Goal: Check status: Check status

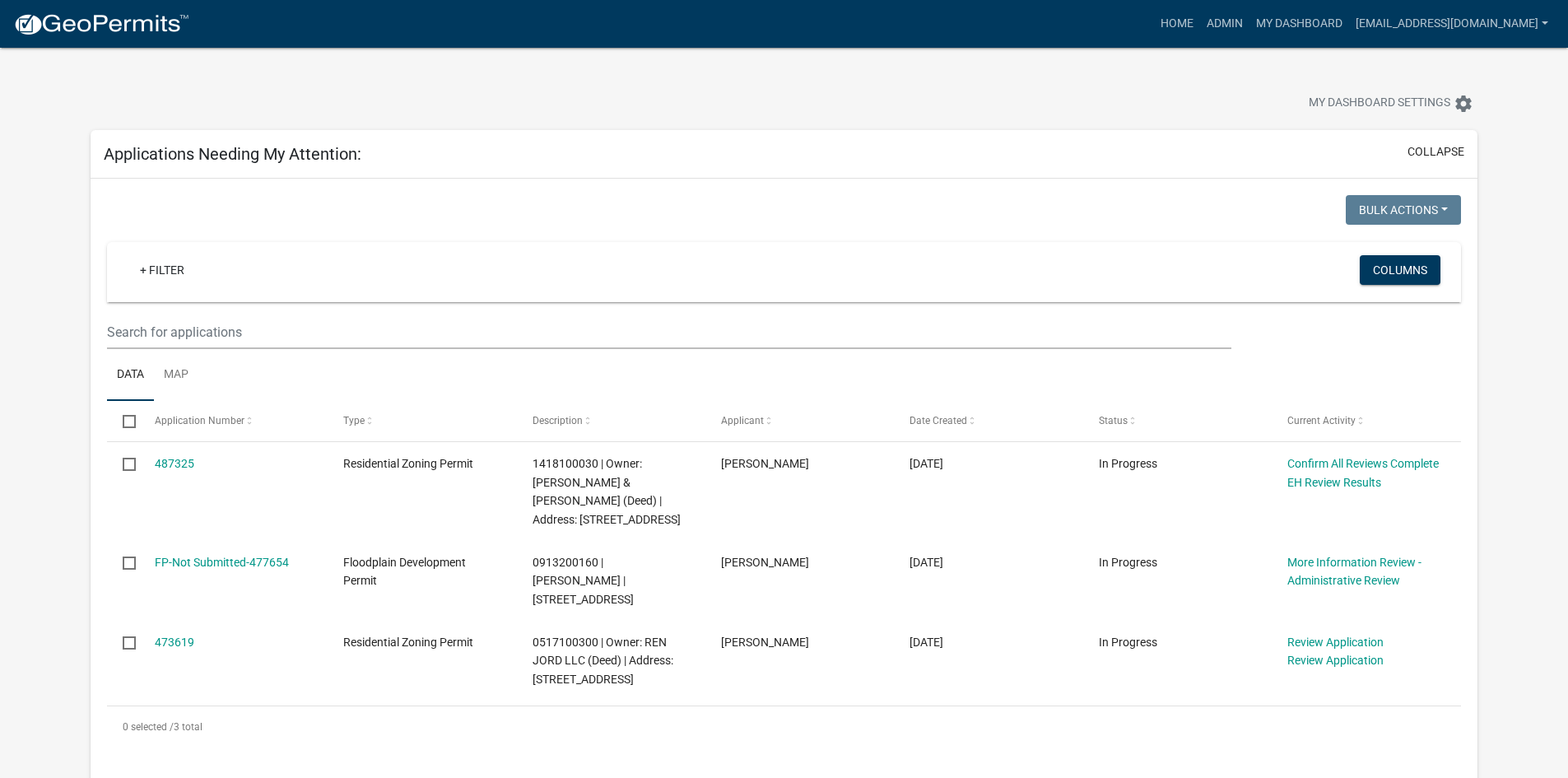
scroll to position [75, 0]
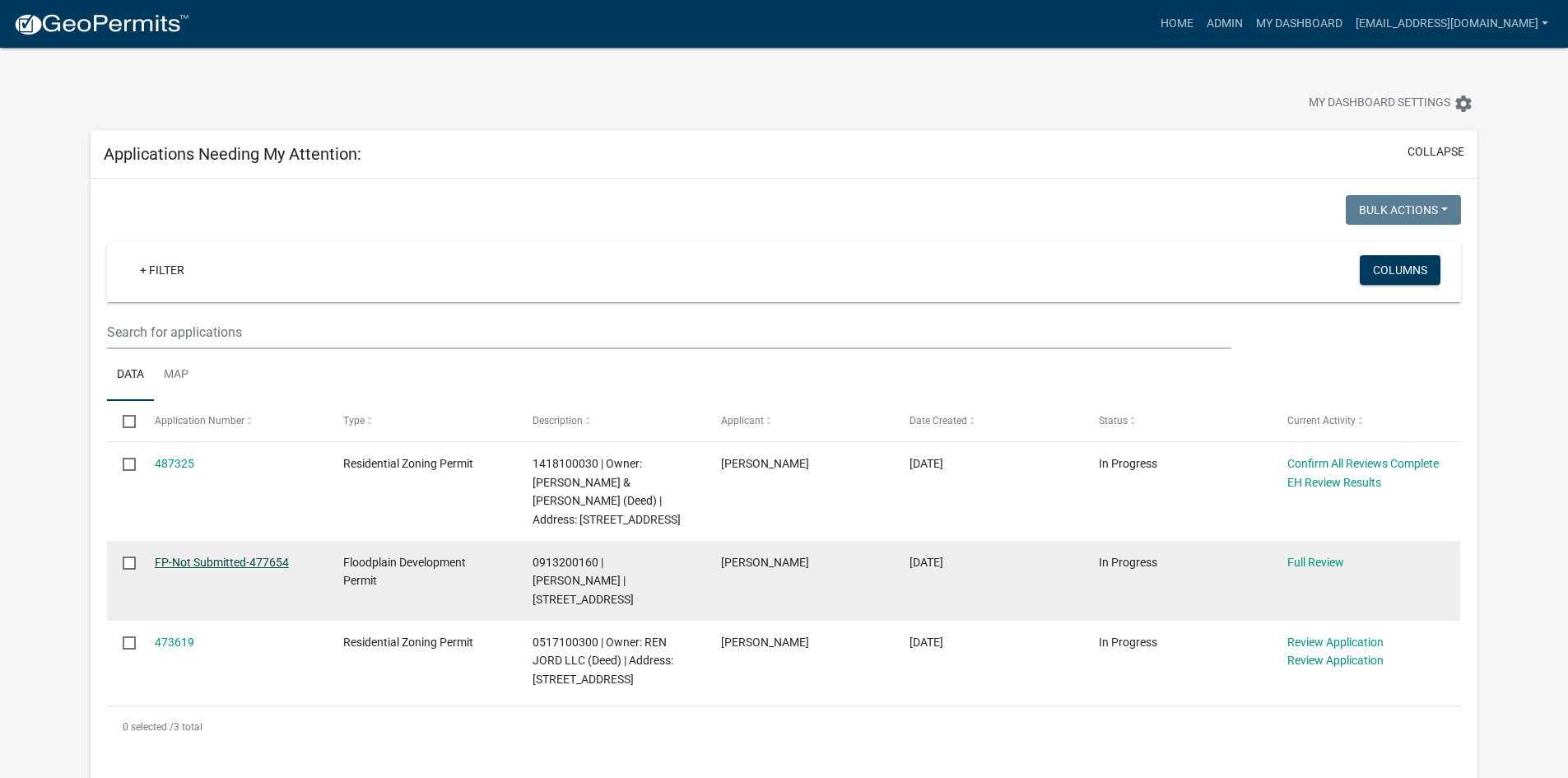
click at [205, 561] on link "FP-Not Submitted-477654" at bounding box center [221, 562] width 135 height 13
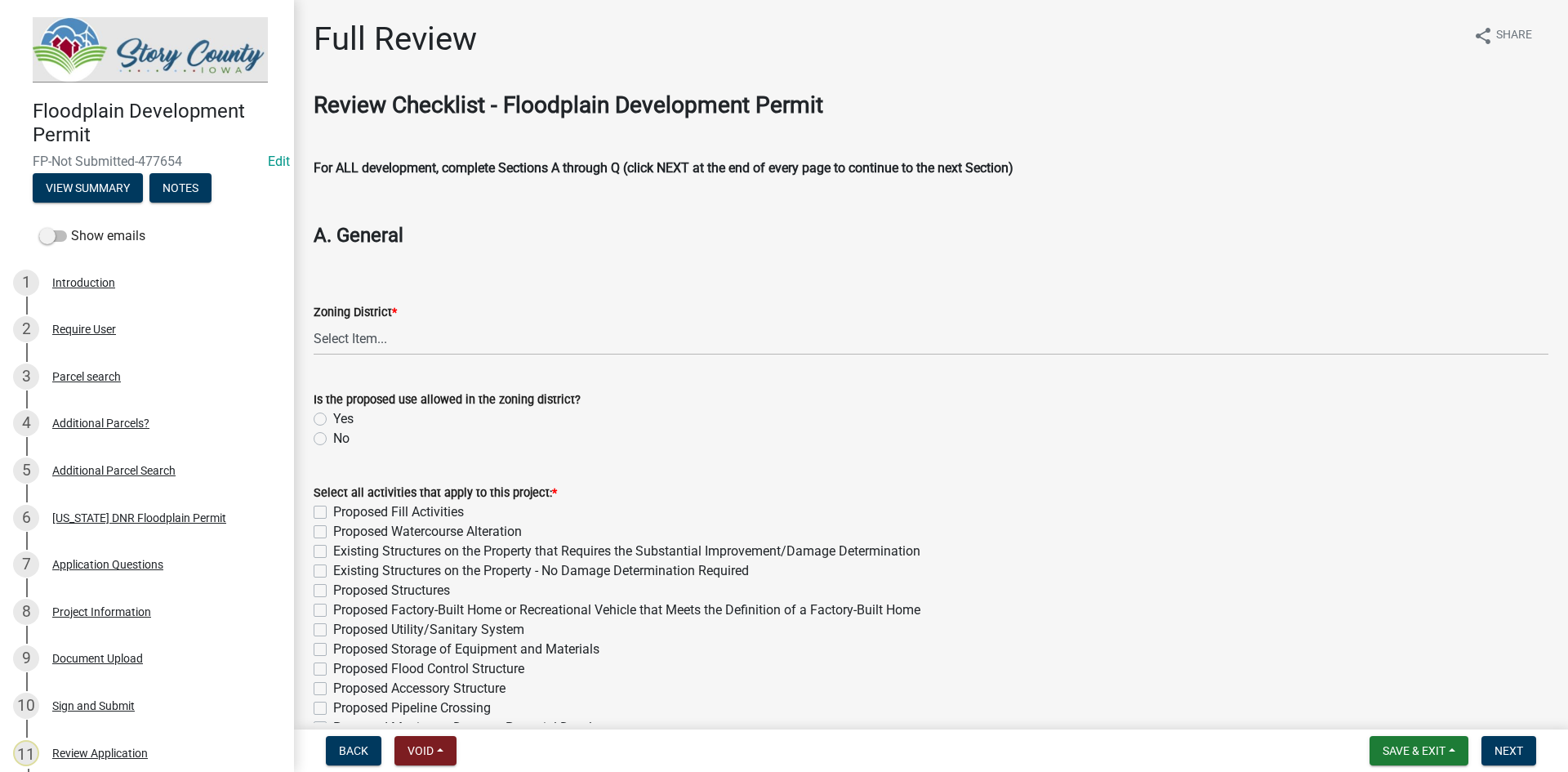
click at [1394, 414] on div "Yes" at bounding box center [930, 419] width 1235 height 20
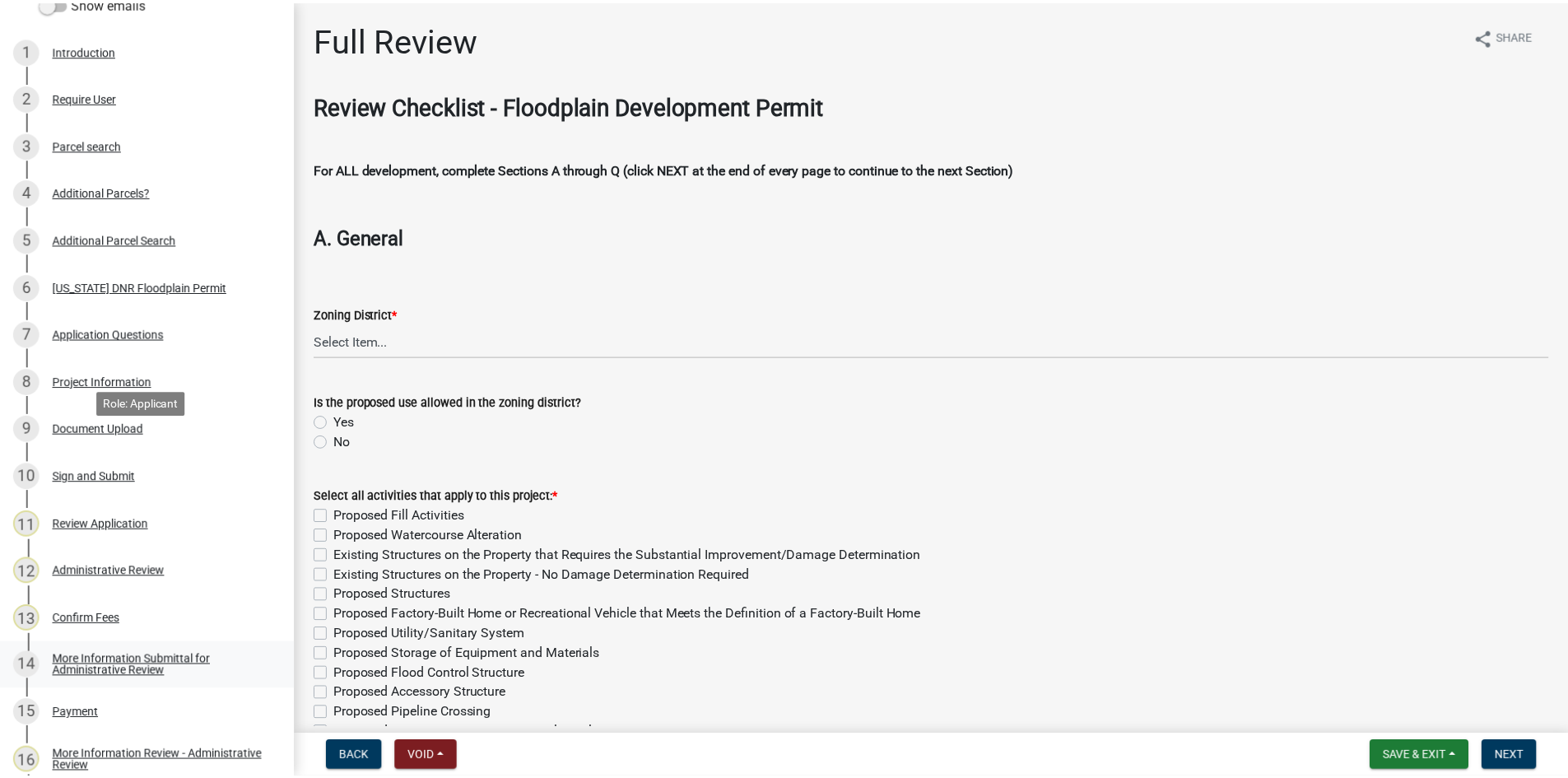
scroll to position [486, 0]
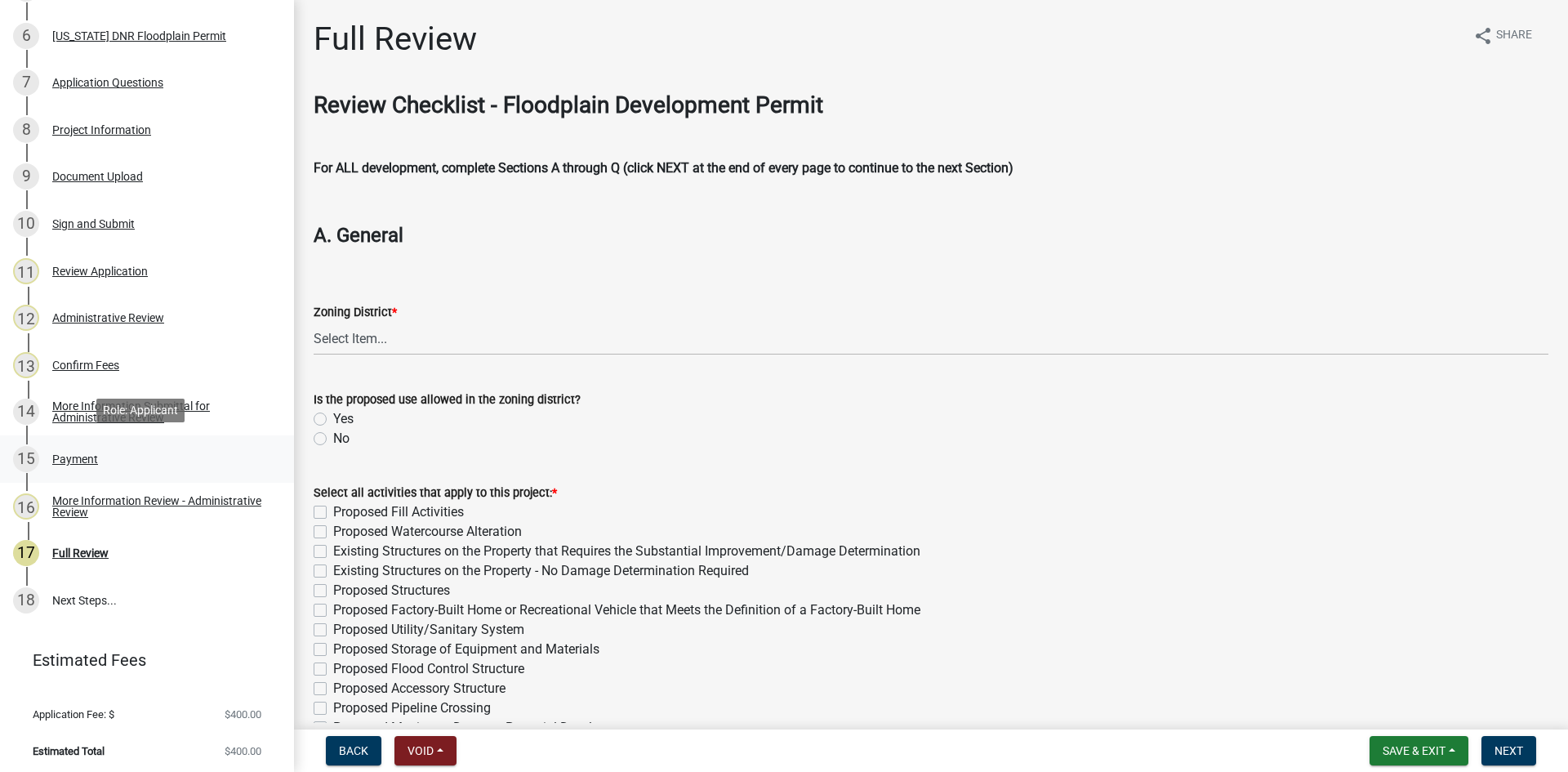
click at [62, 456] on div "Payment" at bounding box center [75, 459] width 46 height 12
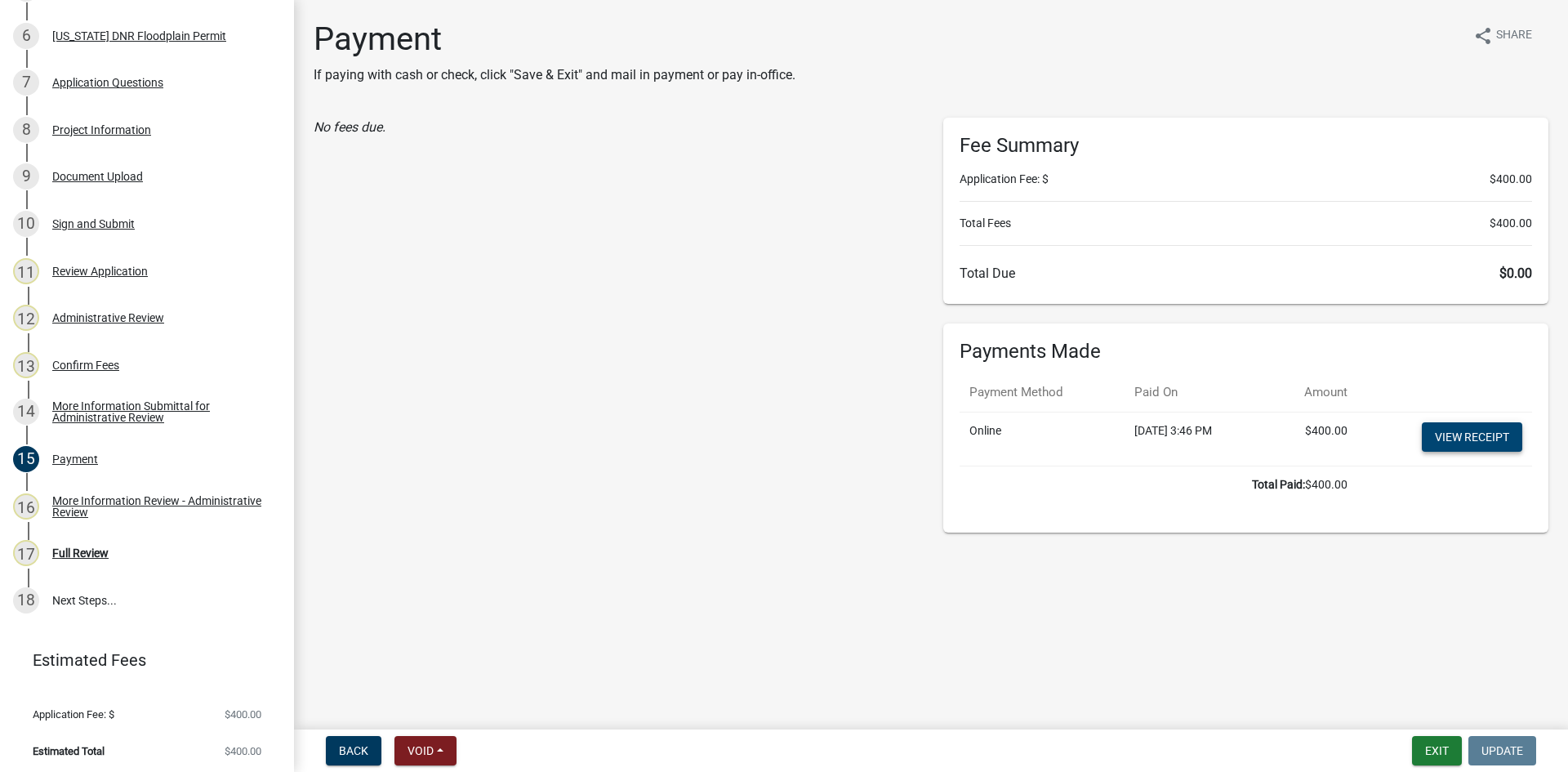
click at [1441, 440] on link "View receipt" at bounding box center [1471, 436] width 100 height 29
click at [1439, 753] on button "Exit" at bounding box center [1437, 750] width 50 height 29
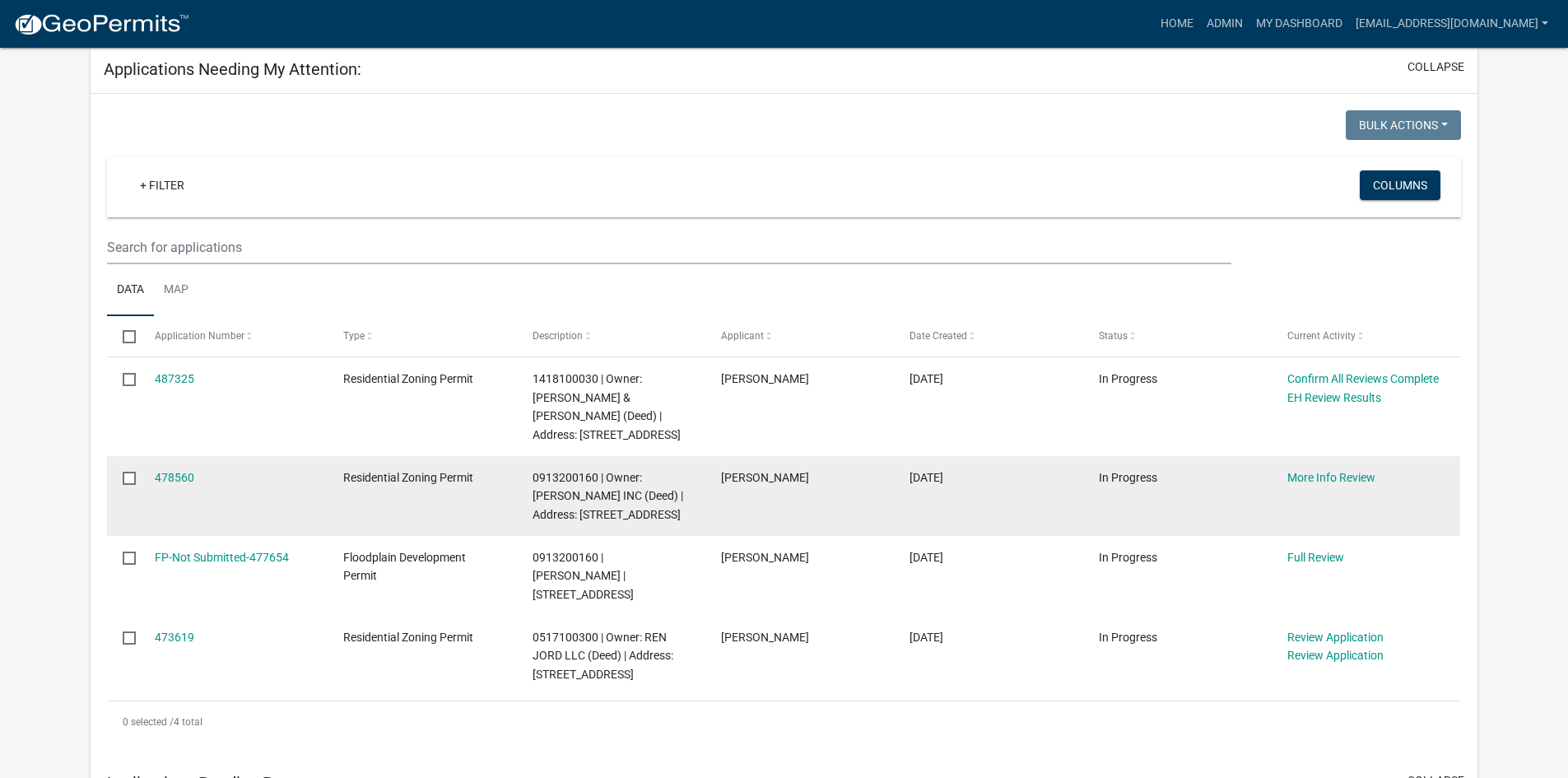
scroll to position [165, 0]
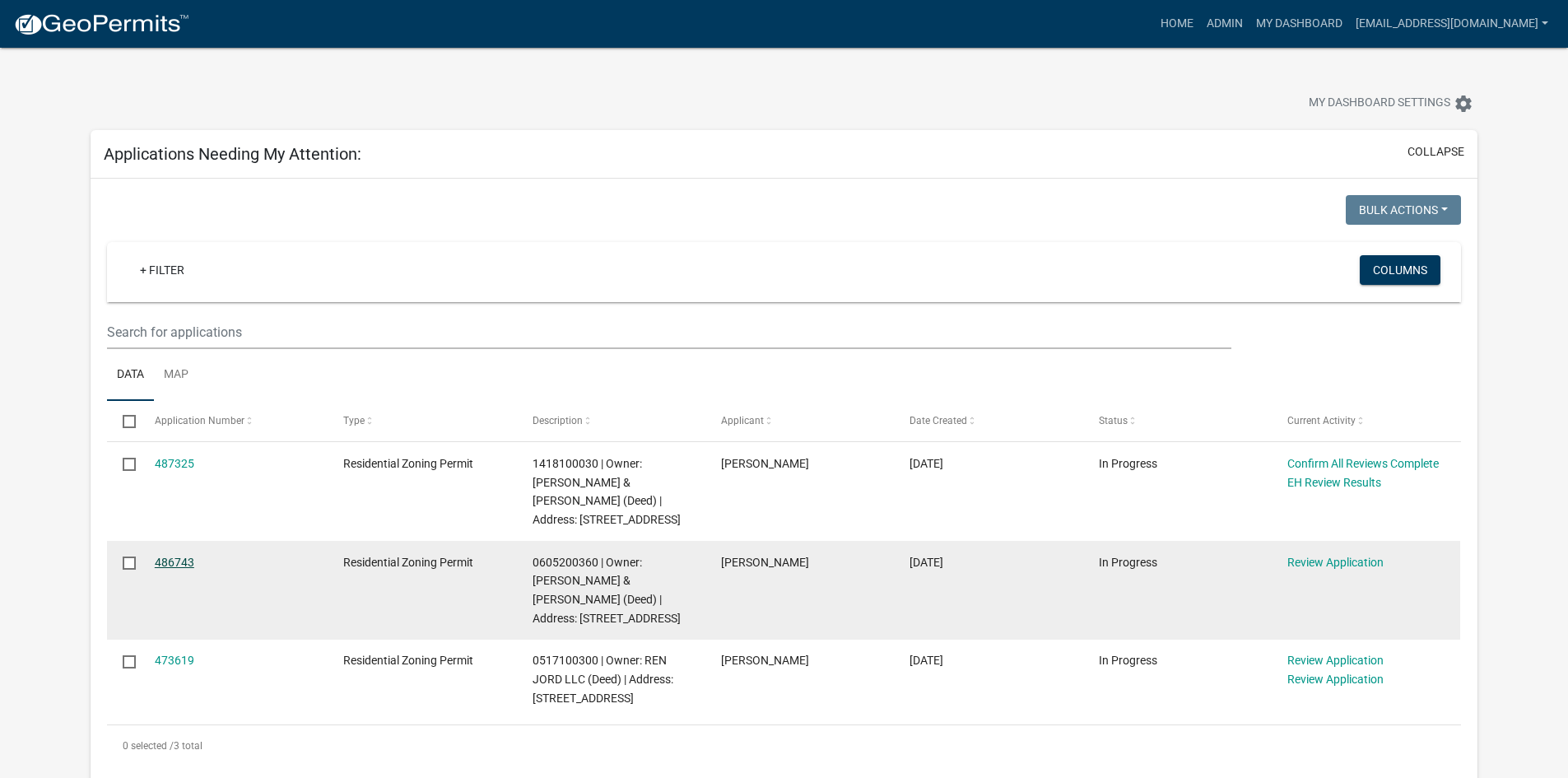
click at [177, 559] on link "486743" at bounding box center [174, 562] width 39 height 13
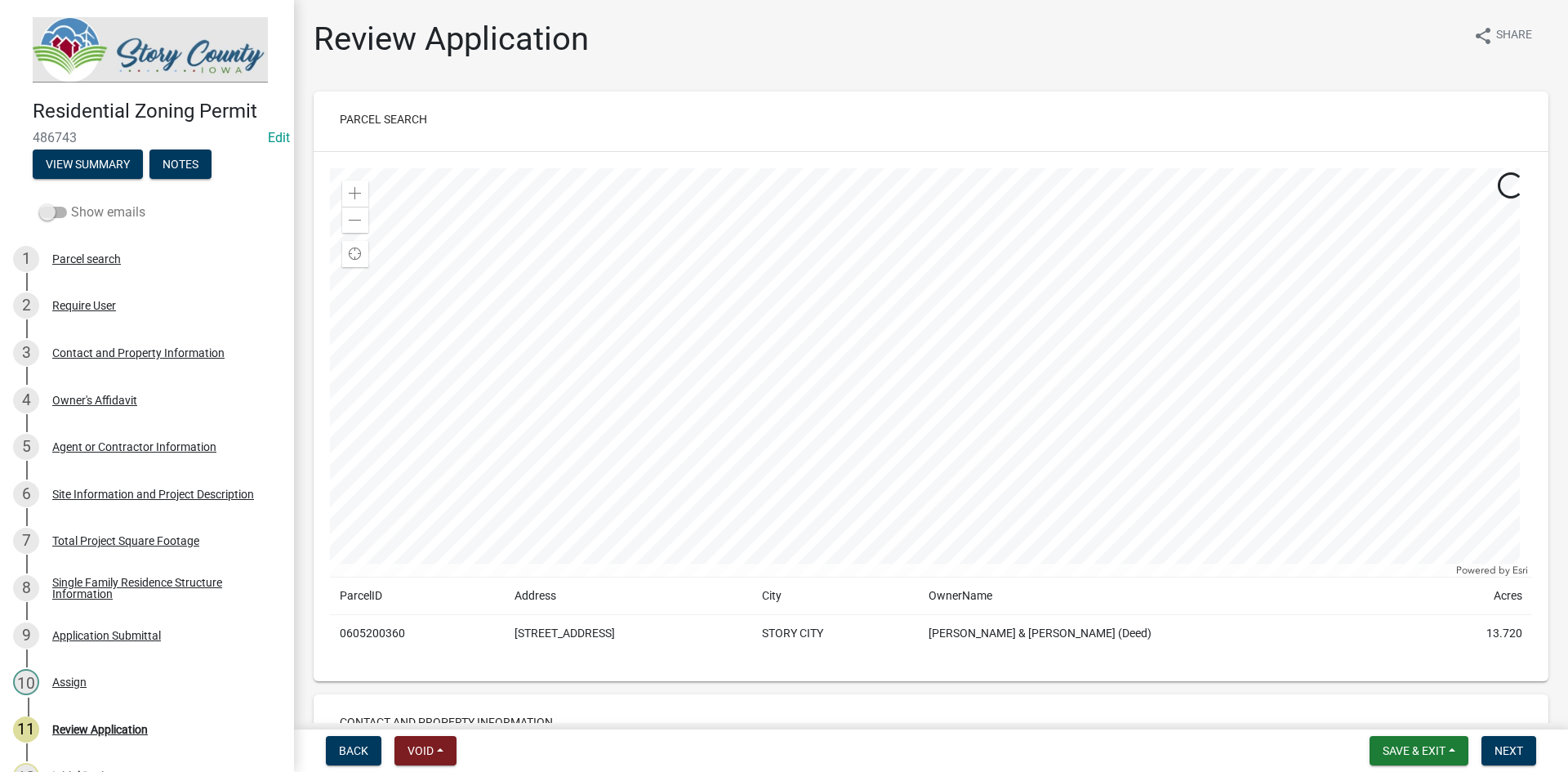
click at [51, 206] on span at bounding box center [52, 212] width 27 height 12
click at [71, 202] on input "Show emails" at bounding box center [71, 202] width 0 height 0
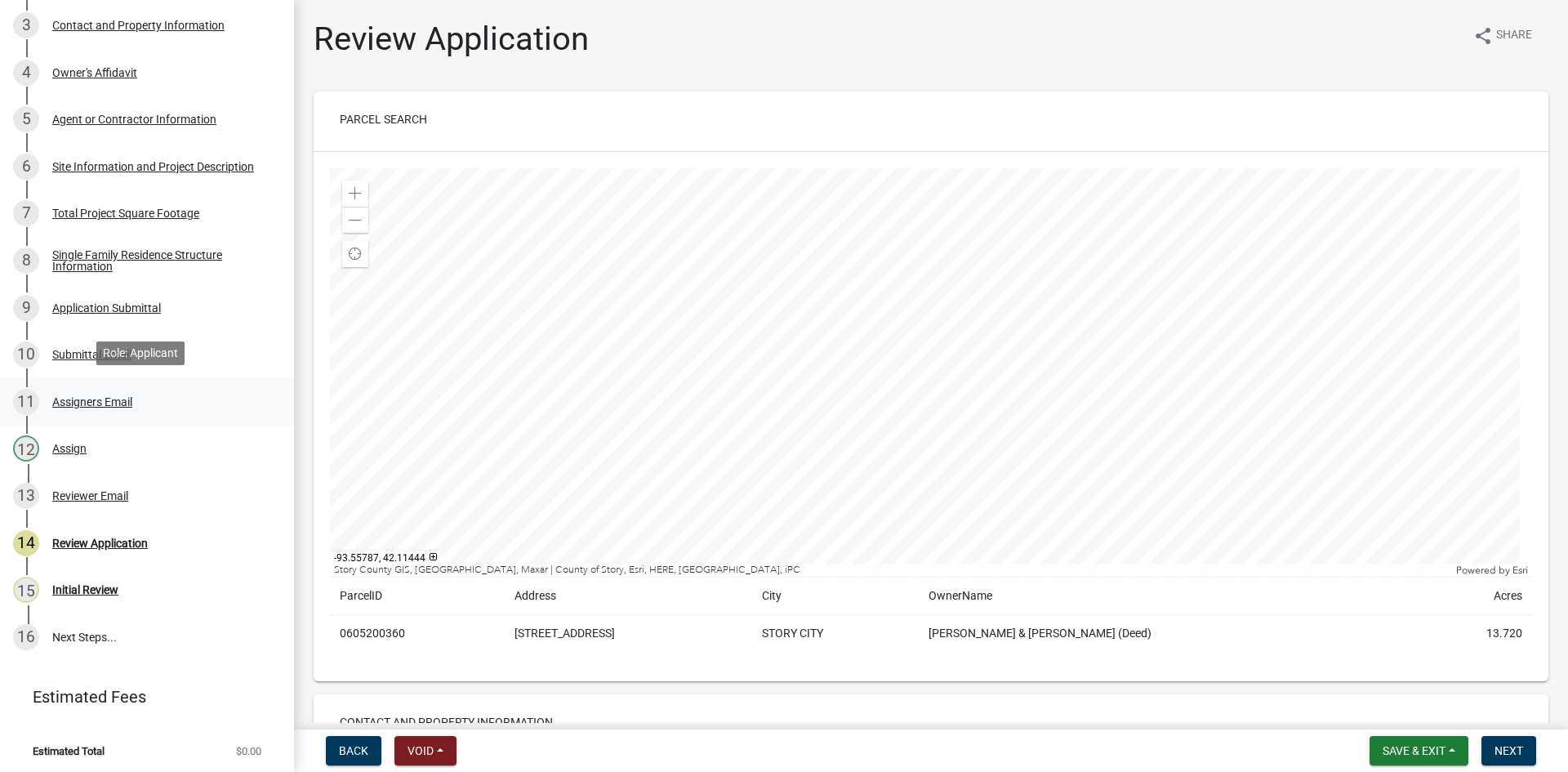
click at [105, 396] on div "Assigners Email" at bounding box center [92, 402] width 80 height 12
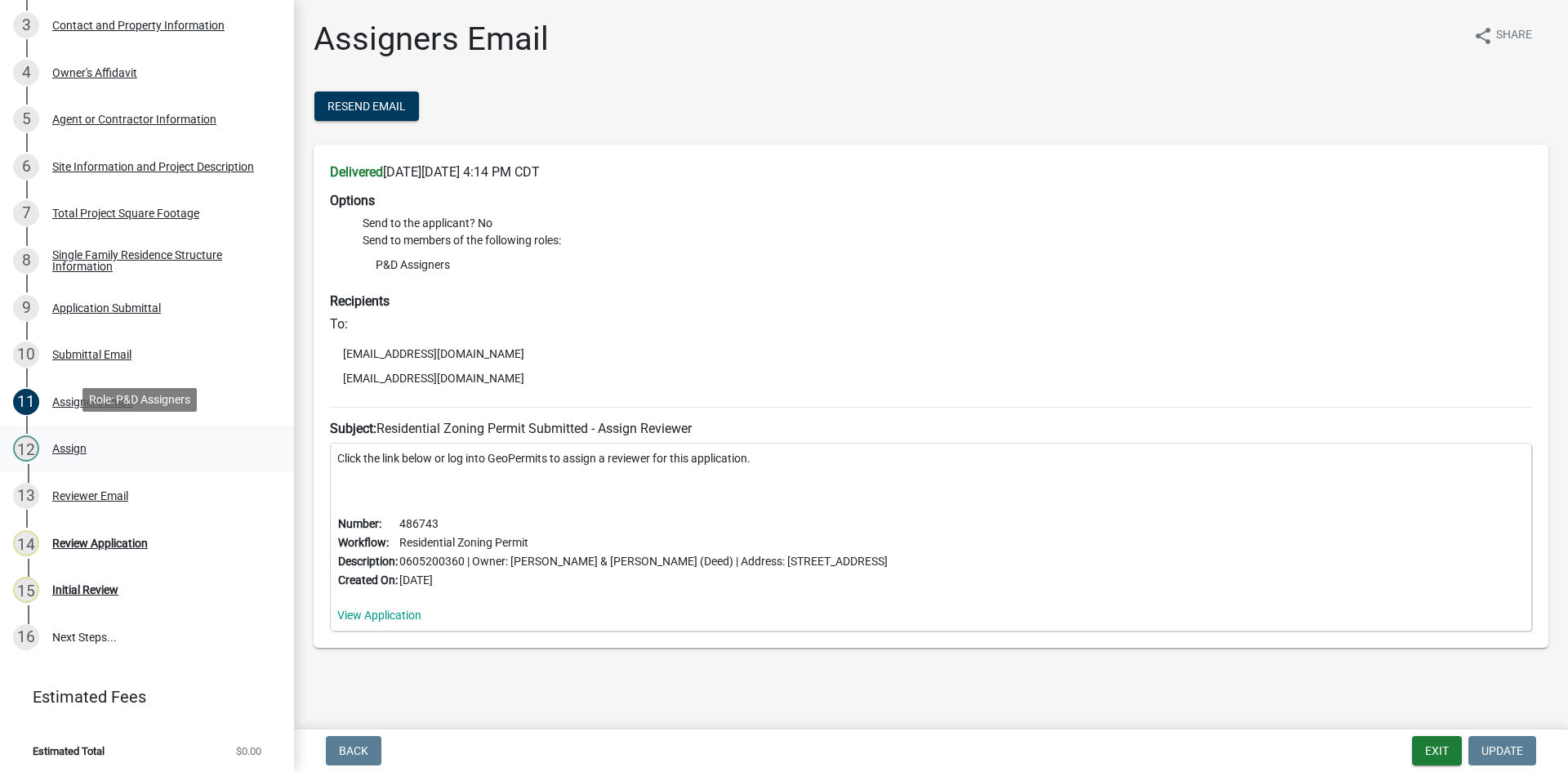
click at [43, 435] on div "12 Assign" at bounding box center [140, 449] width 255 height 27
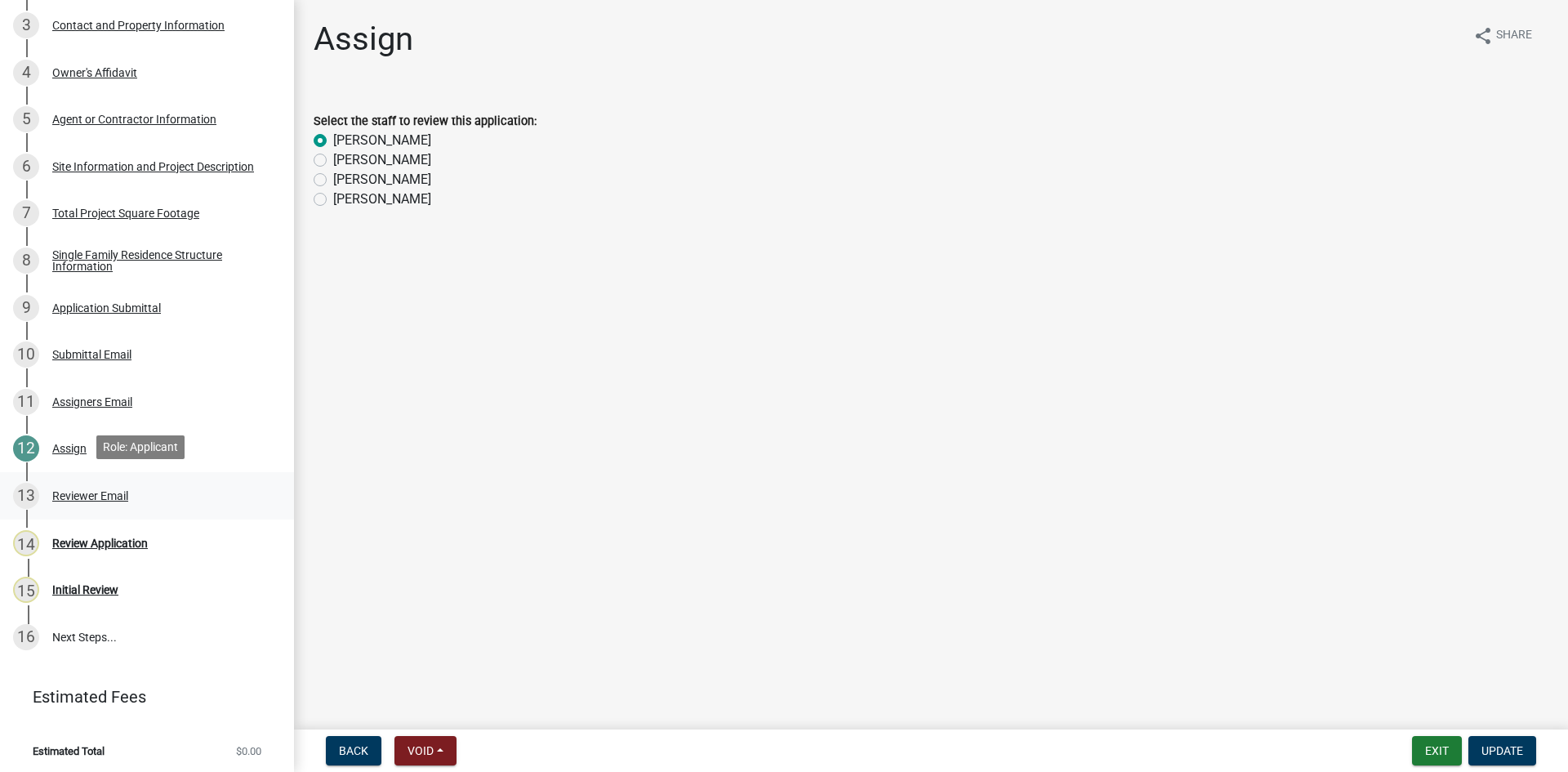
click at [76, 490] on div "Reviewer Email" at bounding box center [90, 496] width 76 height 12
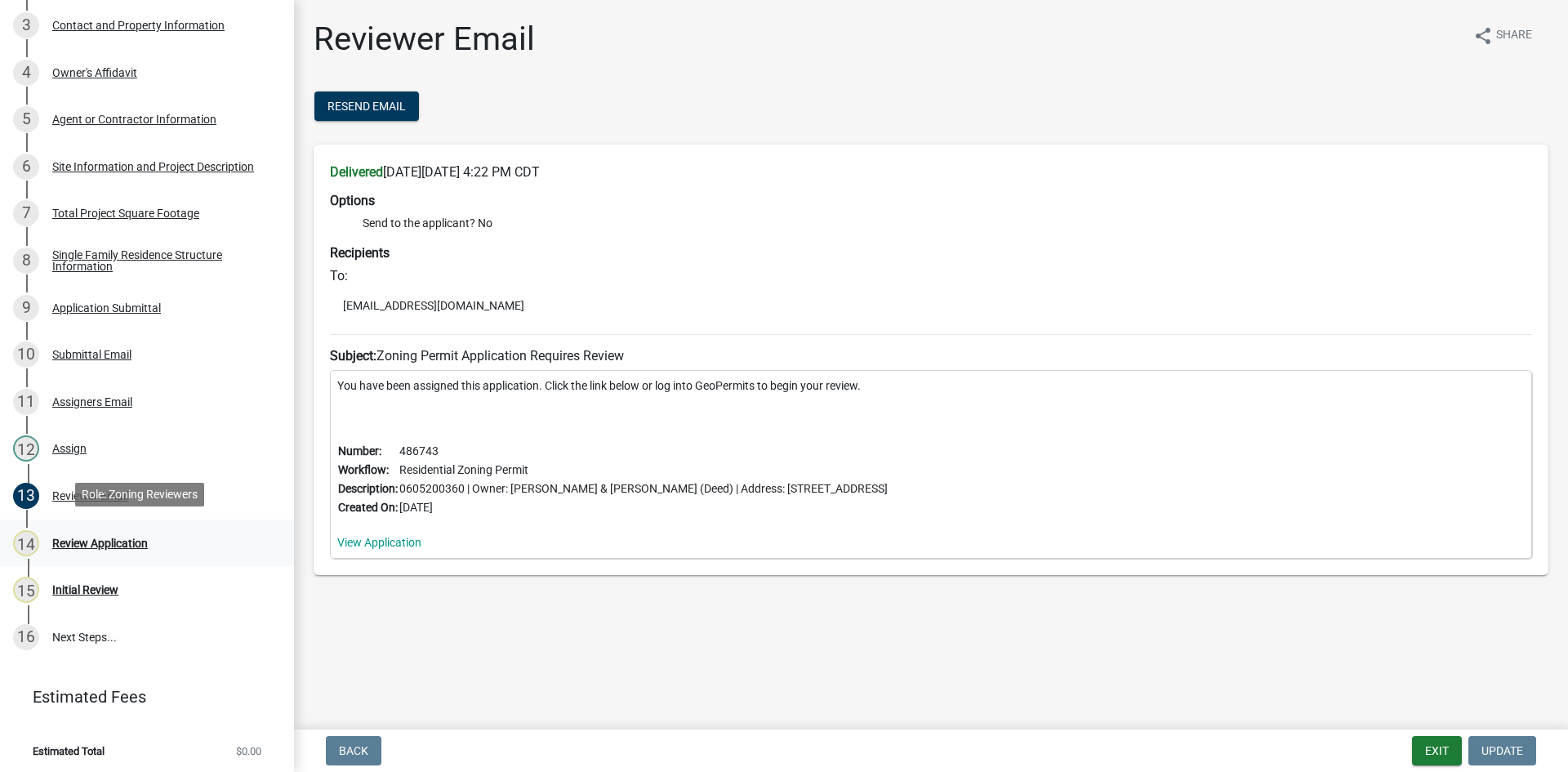
click at [80, 531] on div "14 Review Application" at bounding box center [140, 543] width 255 height 27
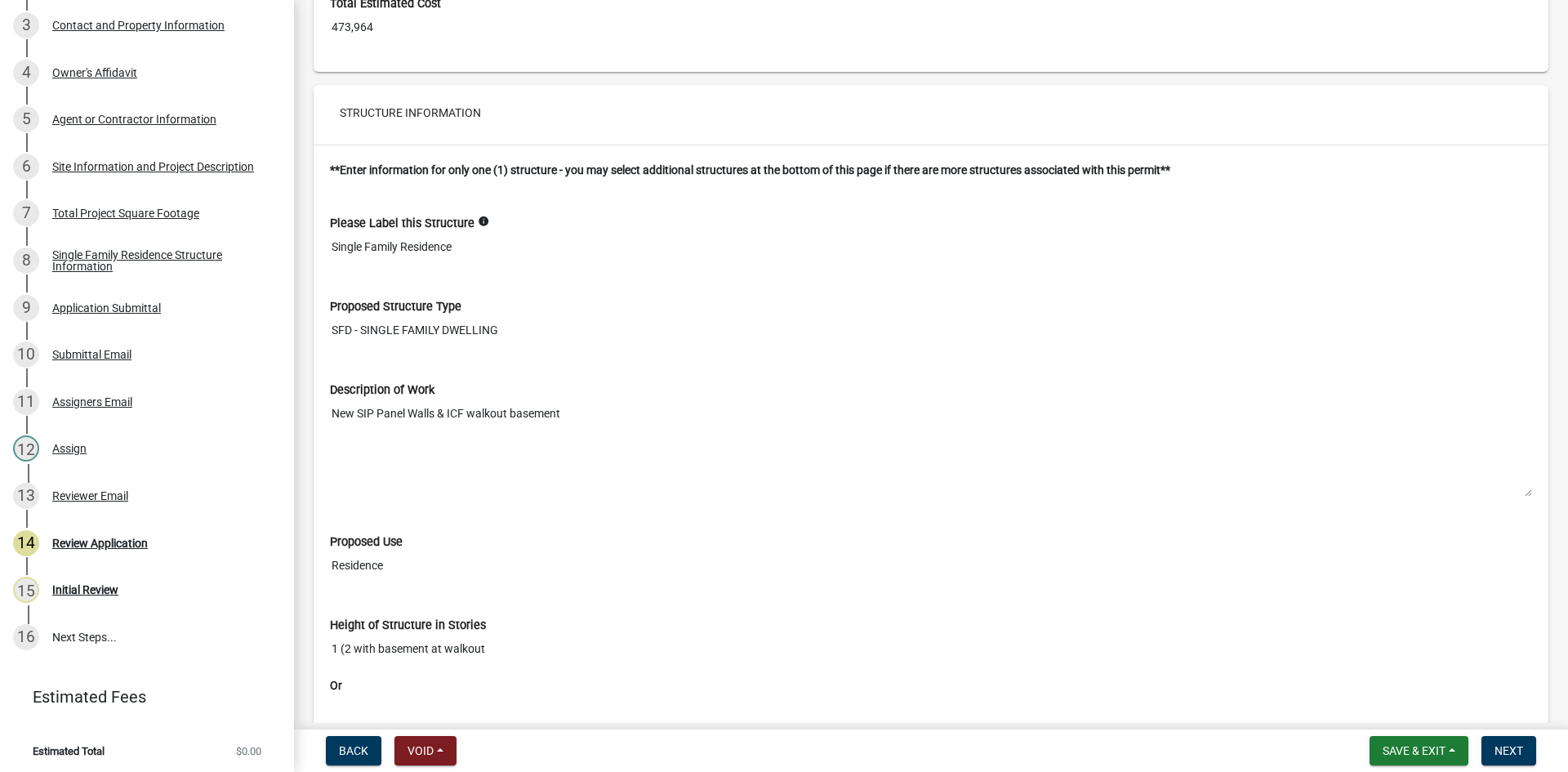
scroll to position [9635, 0]
